Goal: Transaction & Acquisition: Purchase product/service

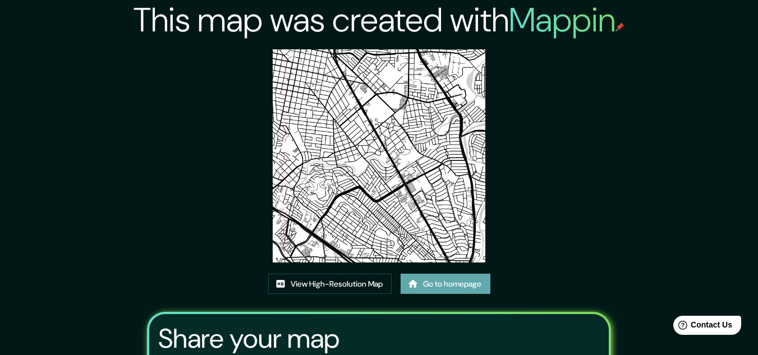
click at [430, 282] on link "Go to homepage" at bounding box center [446, 284] width 90 height 21
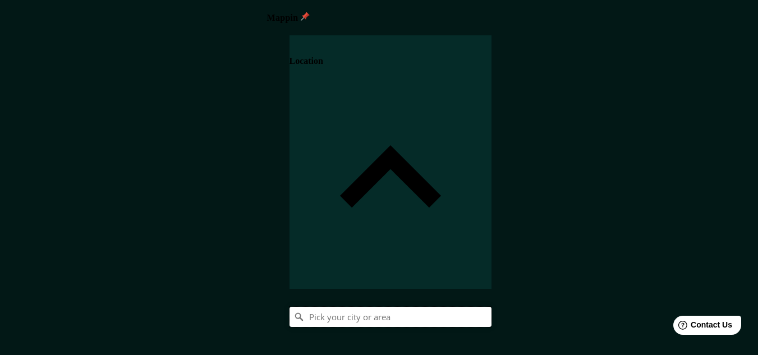
click at [492, 307] on input "Pick your city or area" at bounding box center [391, 317] width 202 height 20
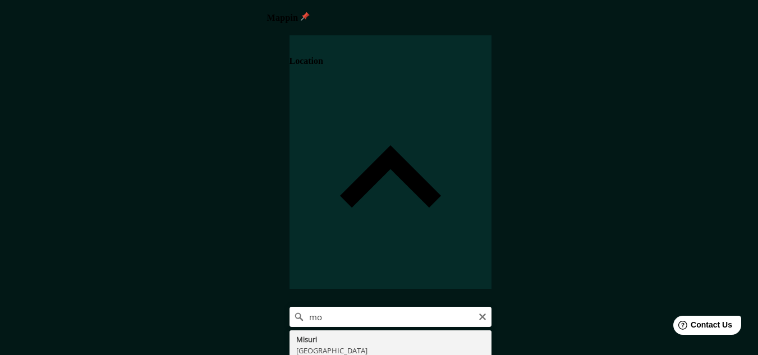
type input "[GEOGRAPHIC_DATA], [GEOGRAPHIC_DATA][PERSON_NAME], [GEOGRAPHIC_DATA]"
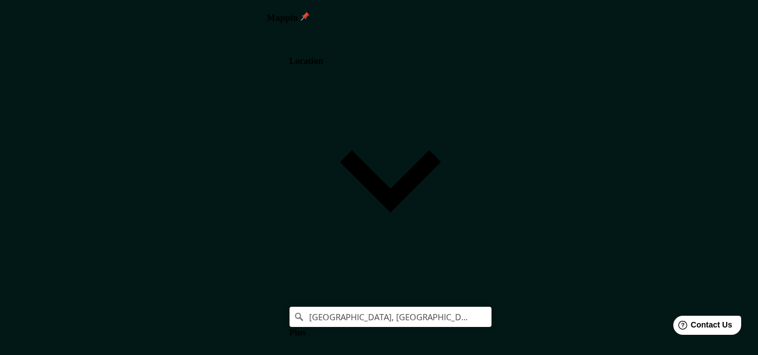
scroll to position [48, 0]
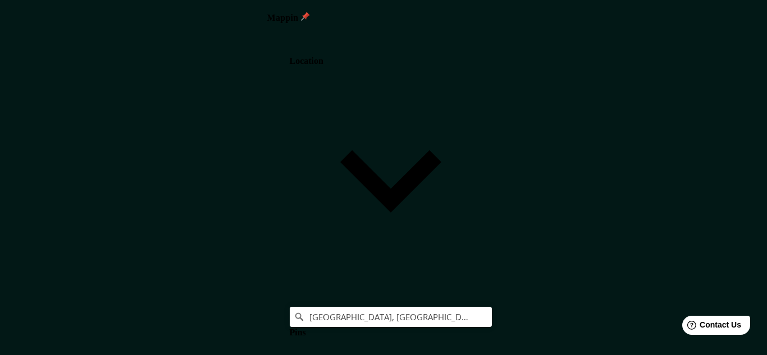
click at [598, 298] on body "Mappin Location [GEOGRAPHIC_DATA], [GEOGRAPHIC_DATA][PERSON_NAME], [GEOGRAPHIC_…" at bounding box center [383, 177] width 767 height 355
